Goal: Task Accomplishment & Management: Use online tool/utility

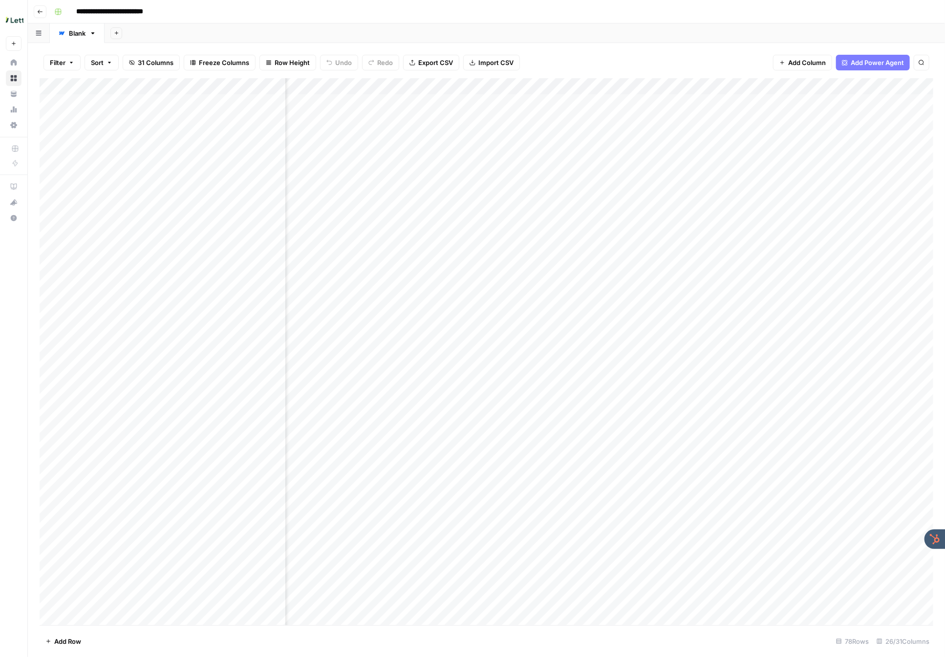
scroll to position [0, 2765]
